Goal: Use online tool/utility: Utilize a website feature to perform a specific function

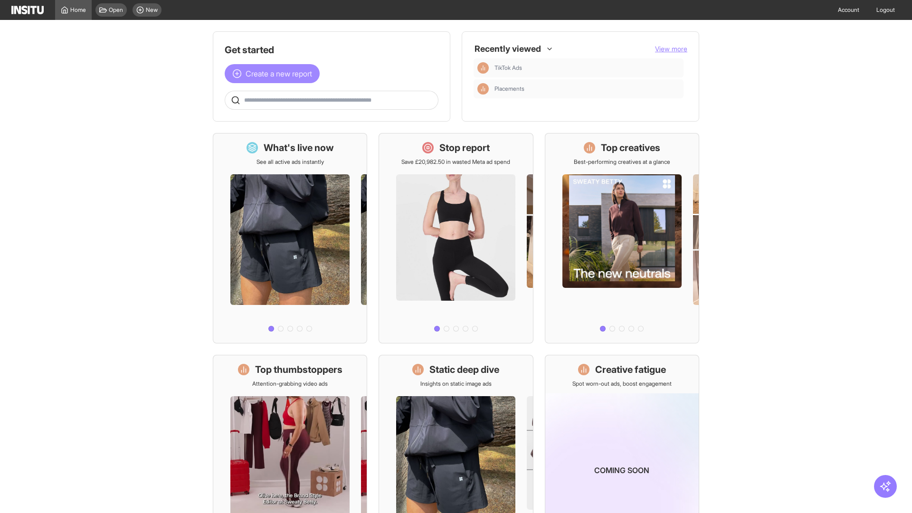
click at [275, 74] on span "Create a new report" at bounding box center [279, 73] width 67 height 11
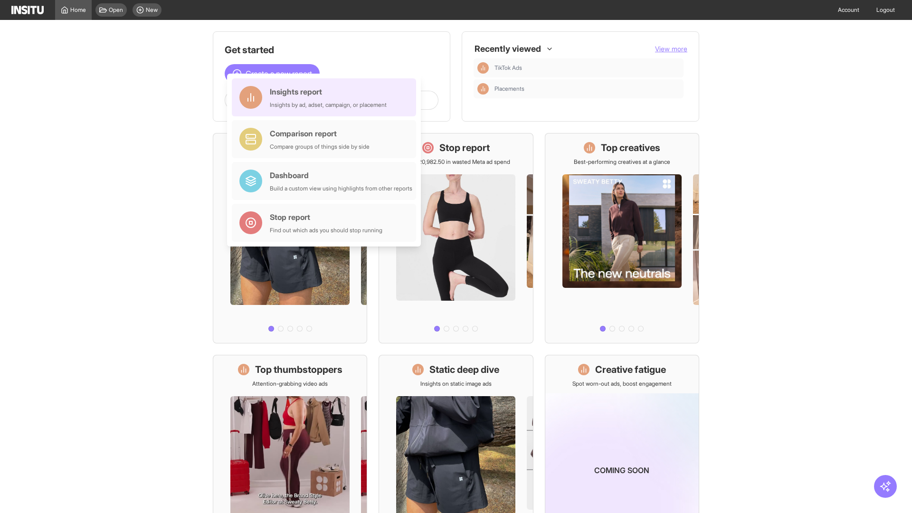
click at [326, 97] on div "Insights report Insights by ad, adset, campaign, or placement" at bounding box center [328, 97] width 117 height 23
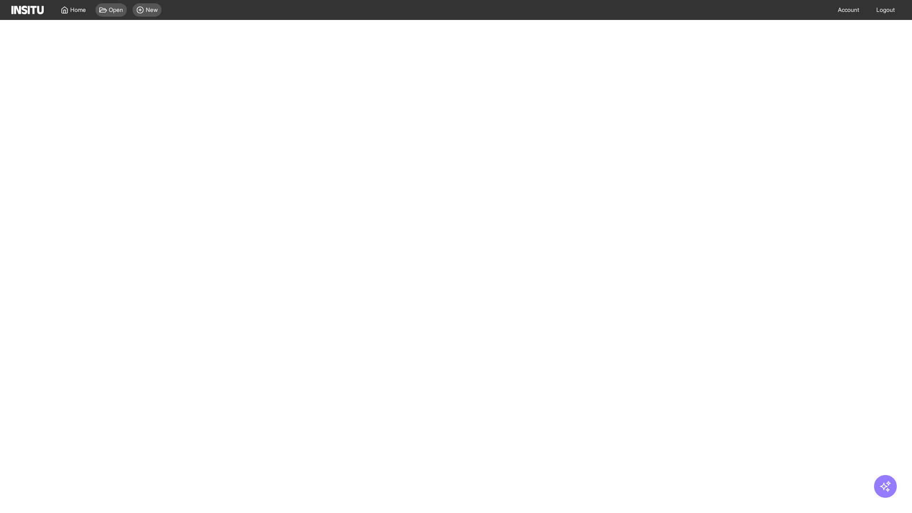
select select "**"
